Goal: Task Accomplishment & Management: Manage account settings

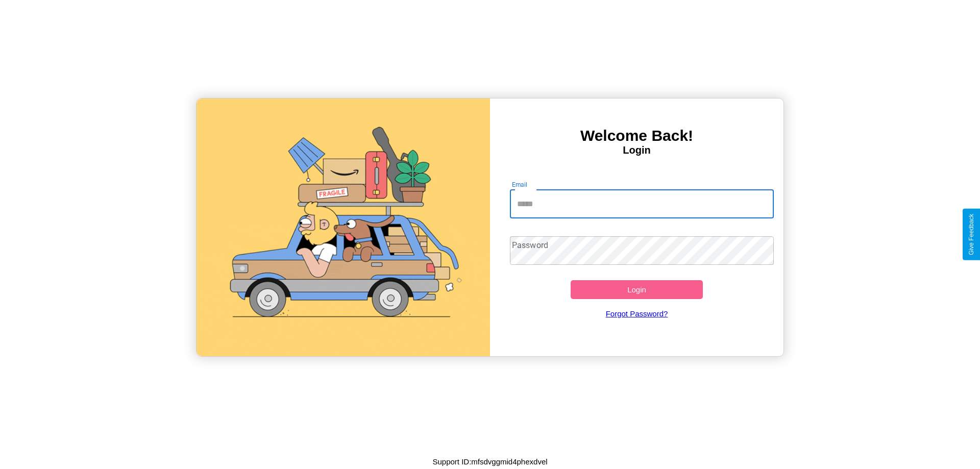
click at [642, 204] on input "Email" at bounding box center [642, 204] width 264 height 29
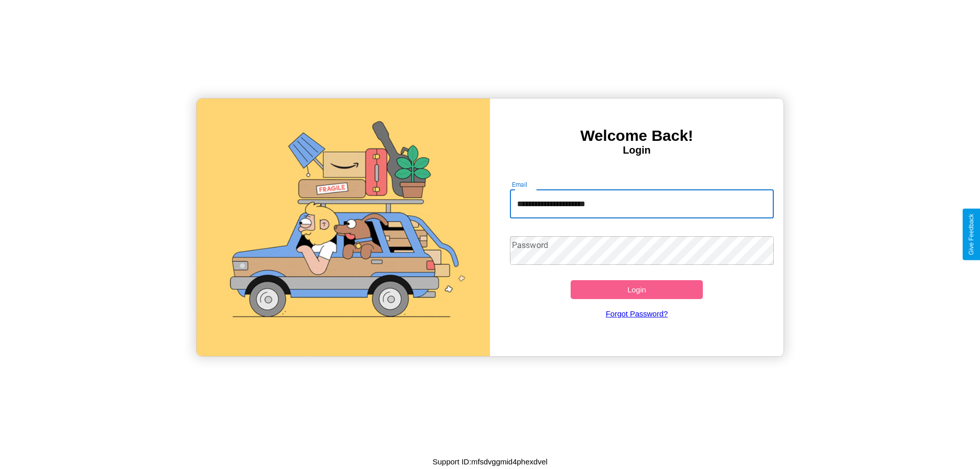
type input "**********"
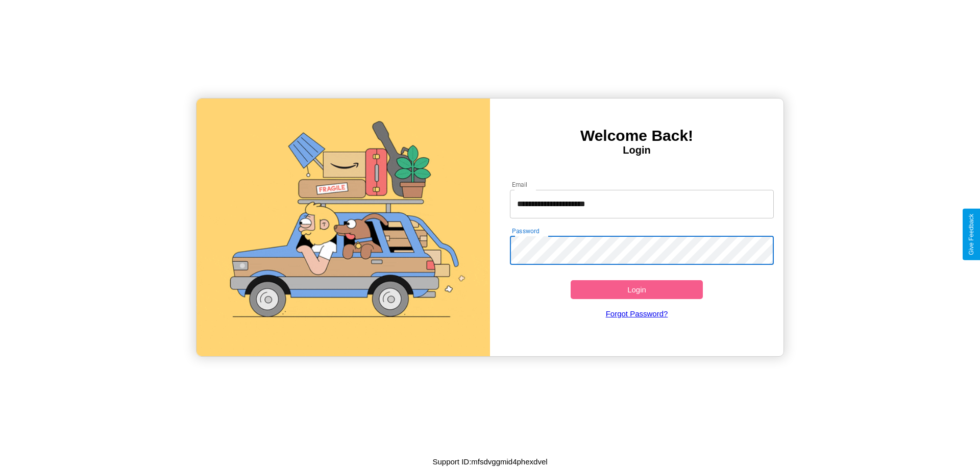
click at [637, 290] on button "Login" at bounding box center [637, 289] width 132 height 19
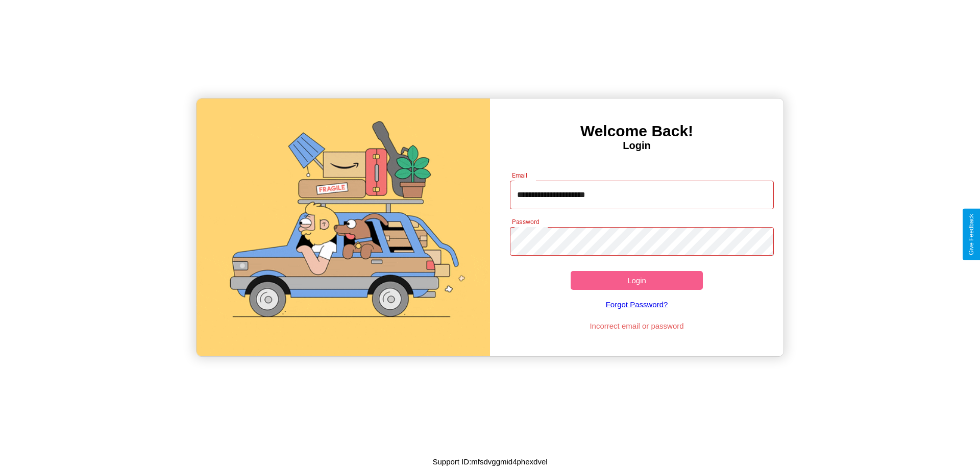
click at [637, 280] on button "Login" at bounding box center [637, 280] width 132 height 19
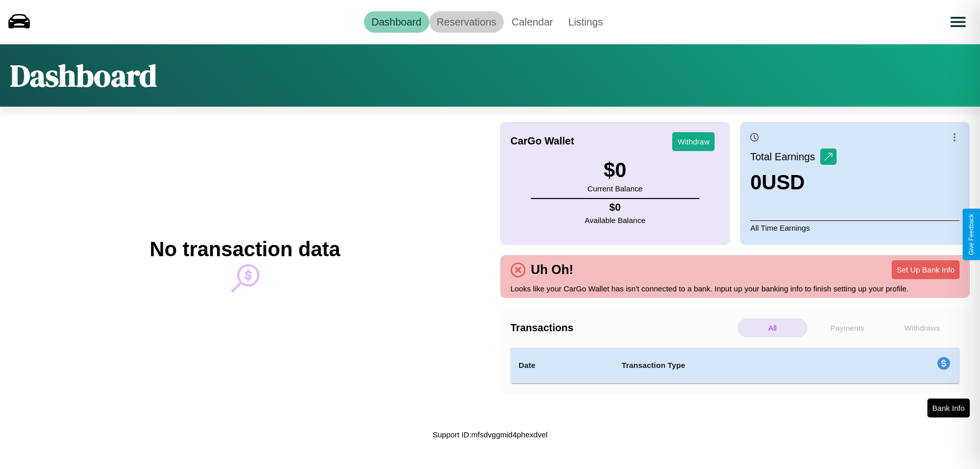
click at [466, 21] on link "Reservations" at bounding box center [466, 21] width 75 height 21
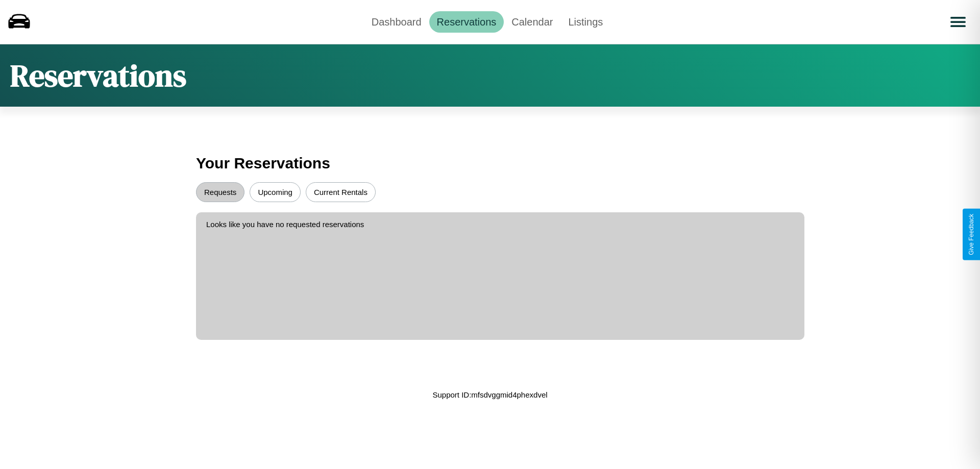
click at [275, 192] on button "Upcoming" at bounding box center [275, 192] width 51 height 20
click at [220, 192] on button "Requests" at bounding box center [220, 192] width 49 height 20
click at [396, 21] on link "Dashboard" at bounding box center [396, 21] width 65 height 21
